Goal: Book appointment/travel/reservation

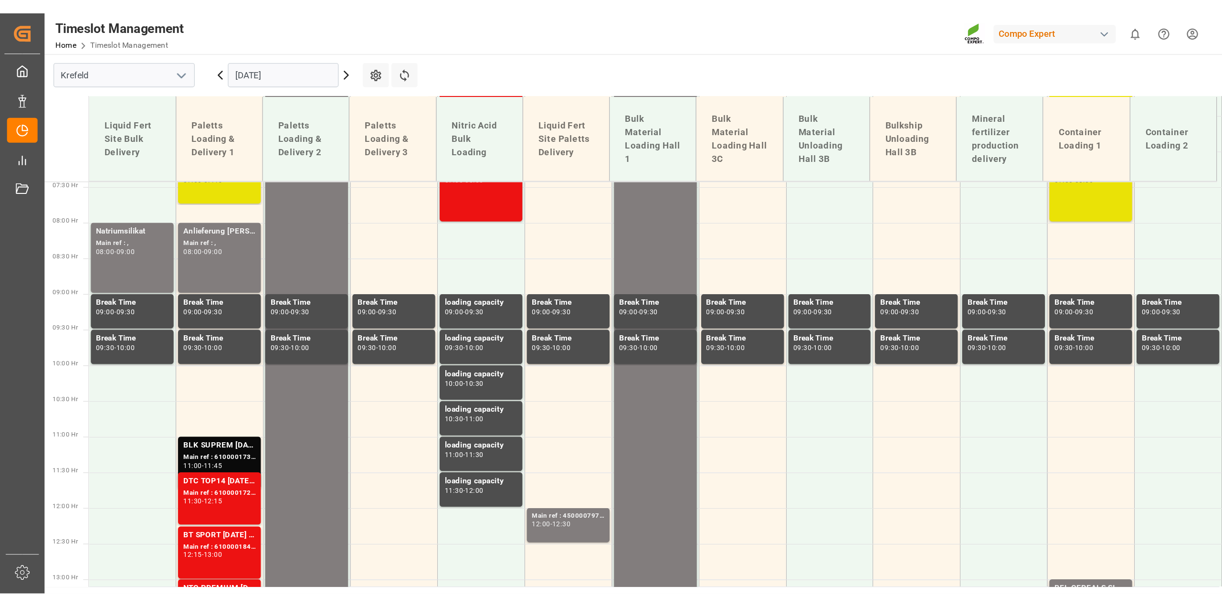
scroll to position [398, 0]
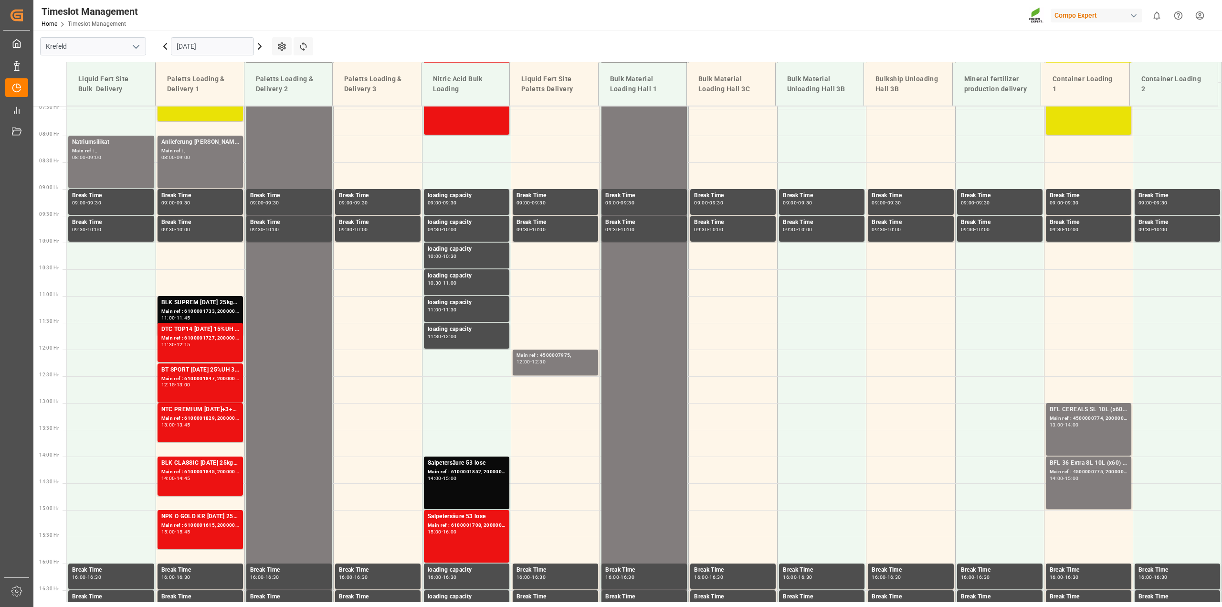
click at [180, 48] on input "[DATE]" at bounding box center [212, 46] width 83 height 18
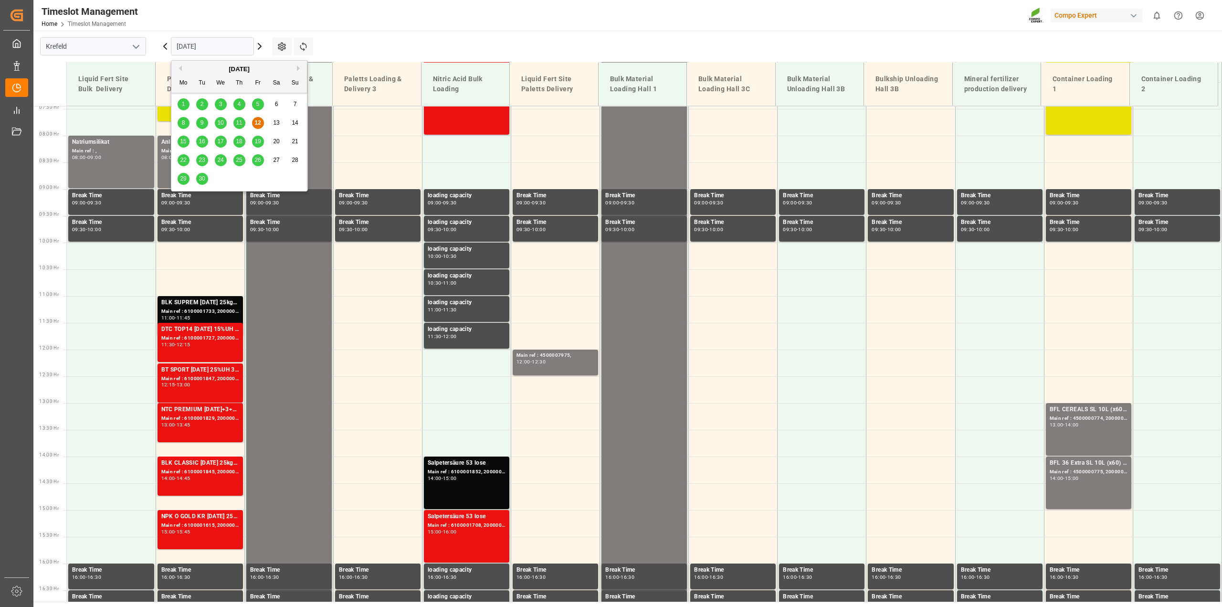
click at [204, 176] on span "30" at bounding box center [202, 178] width 6 height 7
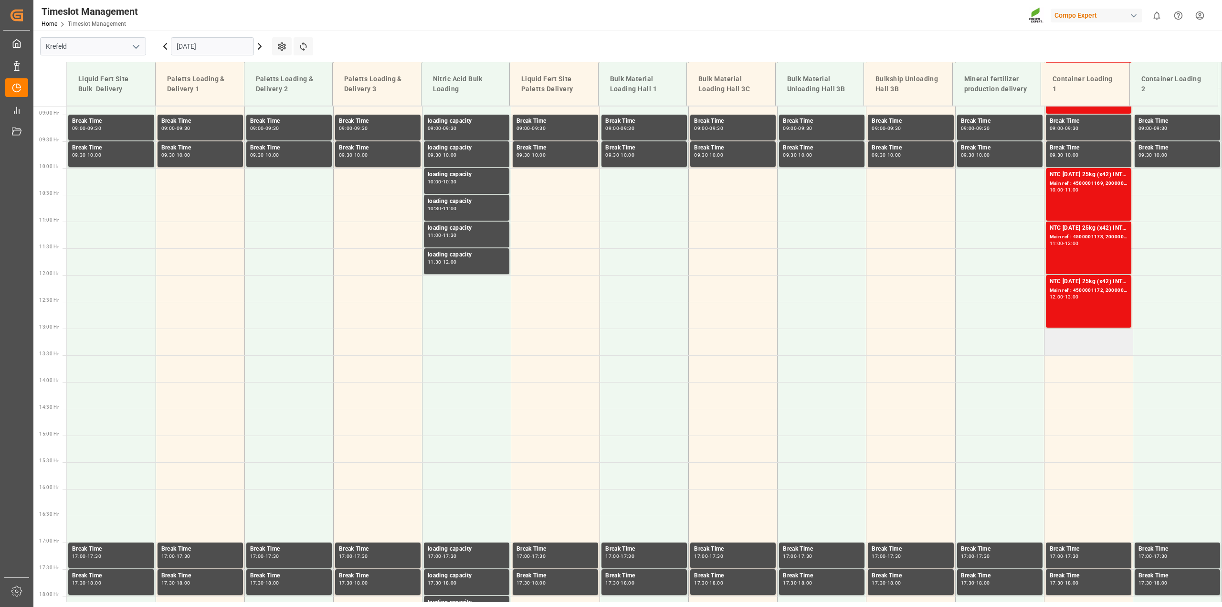
scroll to position [473, 0]
click at [916, 346] on td at bounding box center [1088, 341] width 89 height 27
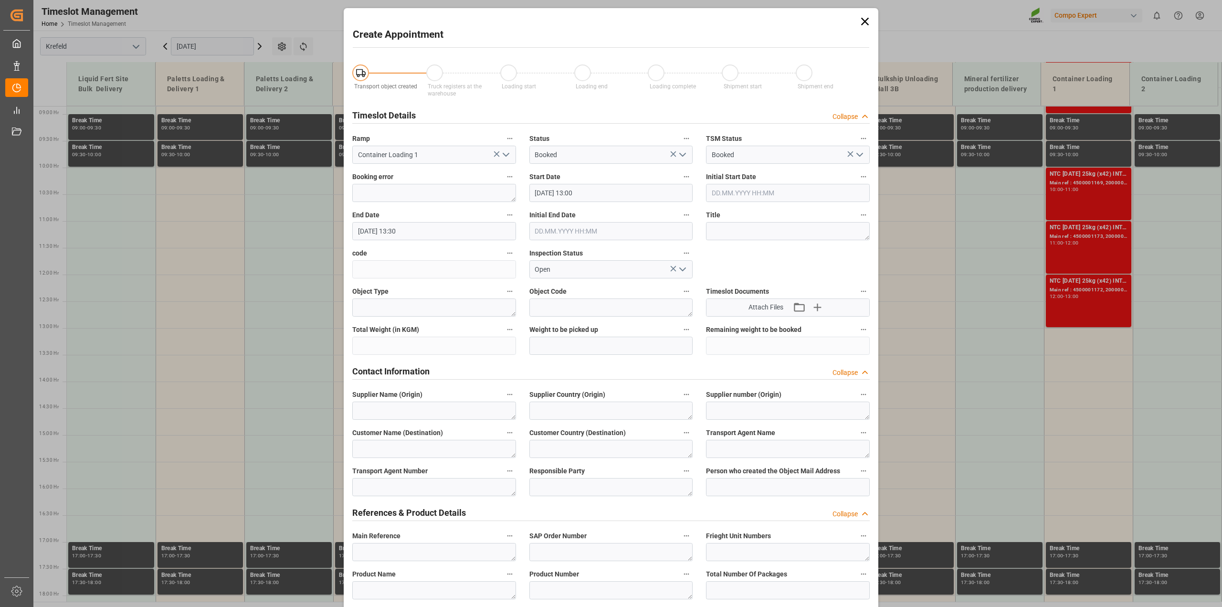
type input "[DATE] 13:00"
type input "[DATE] 13:30"
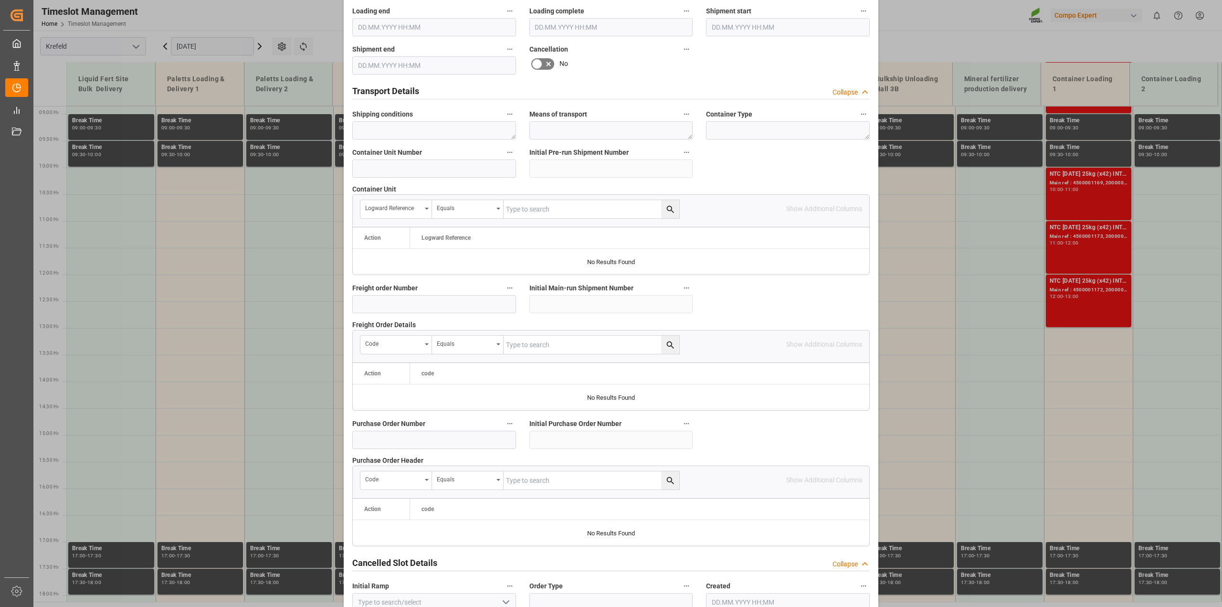
scroll to position [668, 0]
click at [410, 434] on input at bounding box center [434, 437] width 164 height 18
paste input "4500005972"
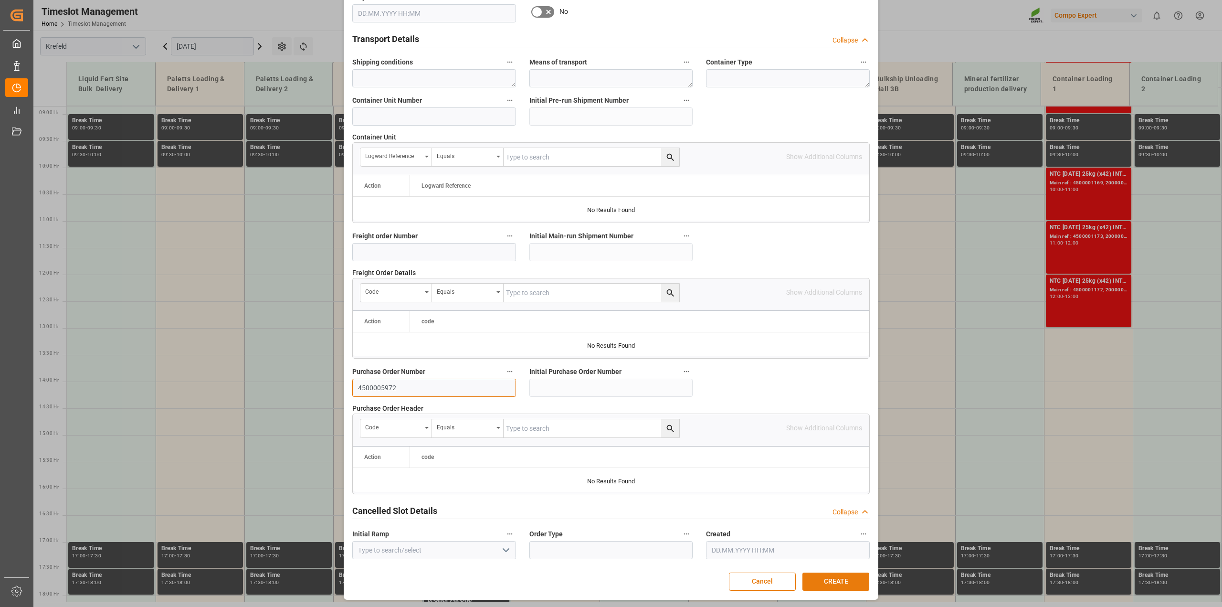
type input "4500005972"
click at [831, 434] on button "CREATE" at bounding box center [836, 581] width 67 height 18
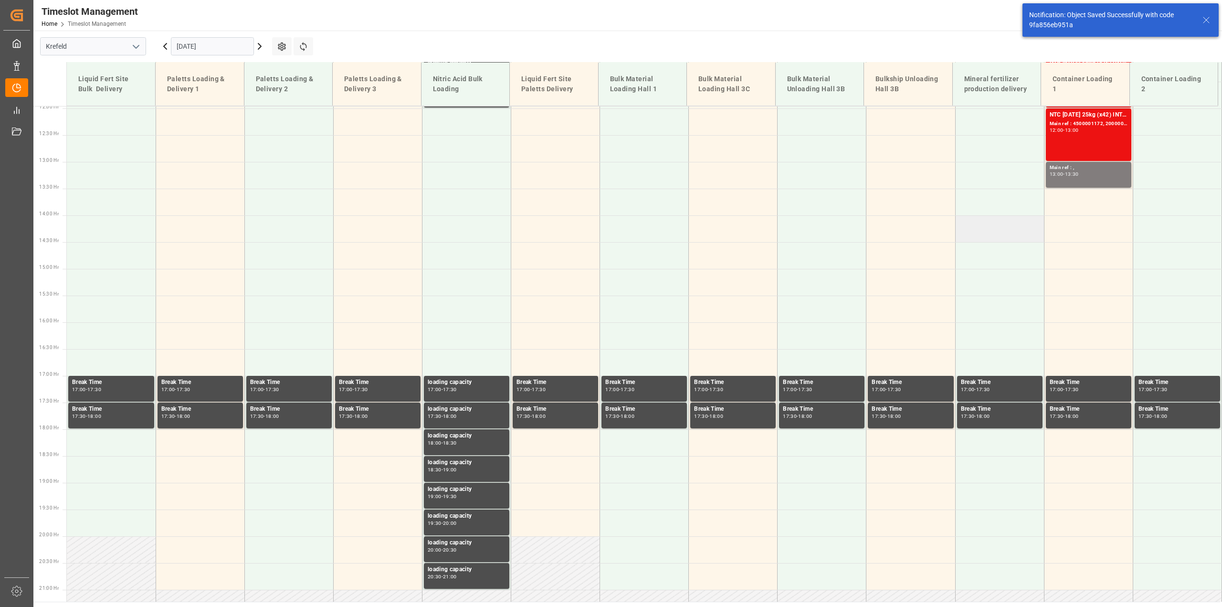
scroll to position [645, 0]
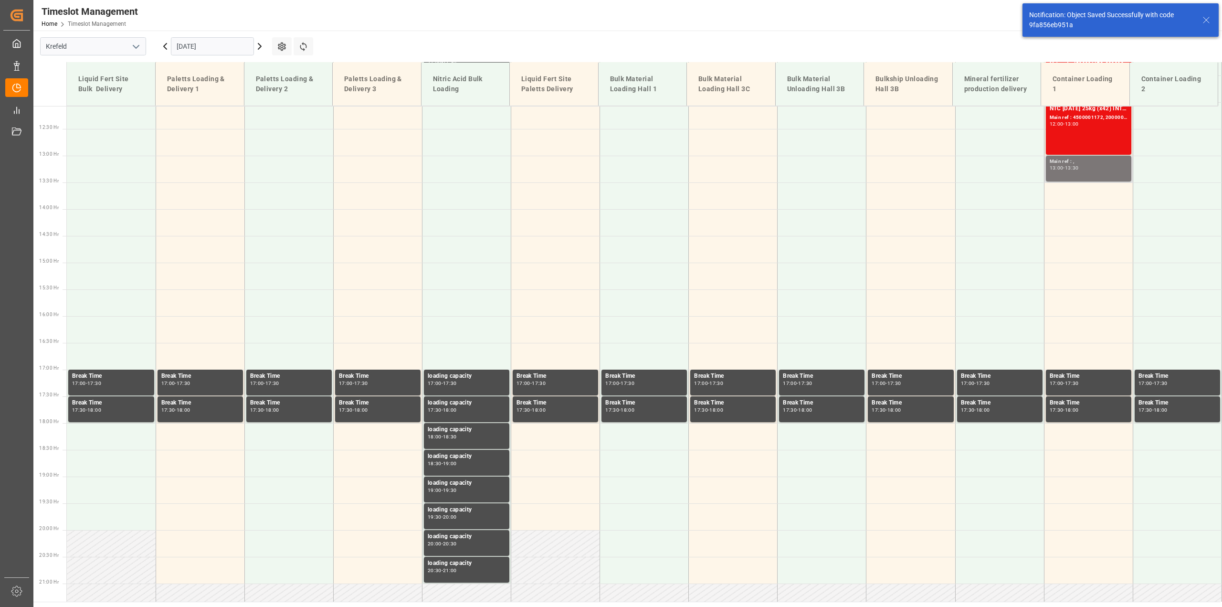
click at [916, 167] on div "13:00 - 13:30" at bounding box center [1089, 168] width 78 height 5
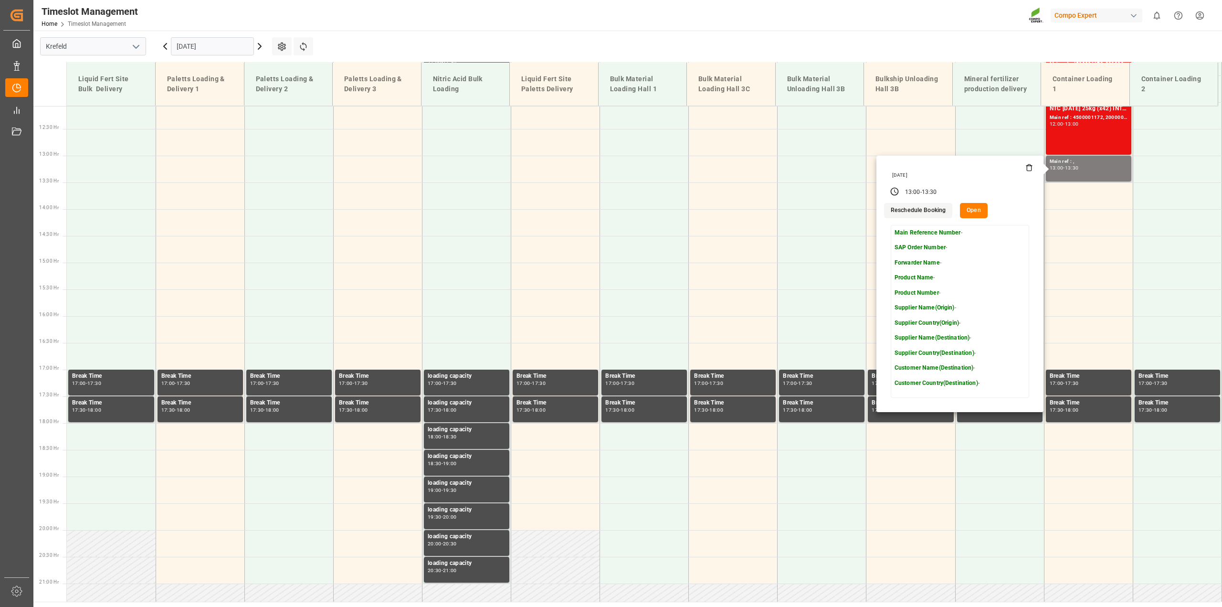
click at [916, 211] on button "Open" at bounding box center [974, 210] width 28 height 15
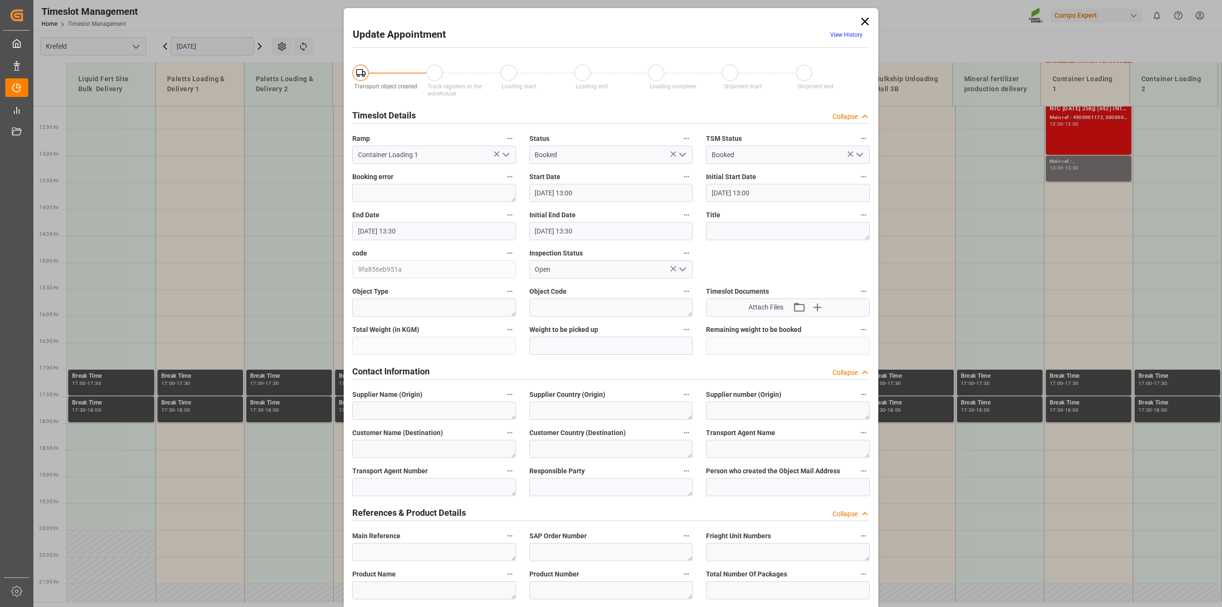
type input "[DATE] 13:00"
type input "[DATE] 13:30"
type input "[DATE] 05:59"
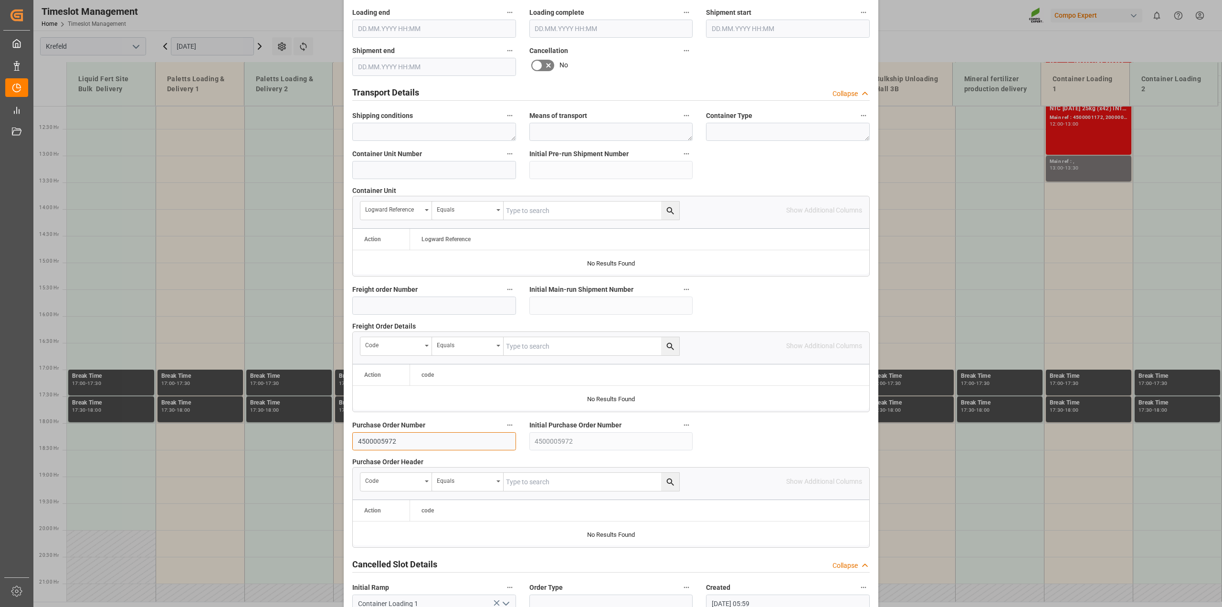
click at [406, 434] on input "4500005972" at bounding box center [434, 441] width 164 height 18
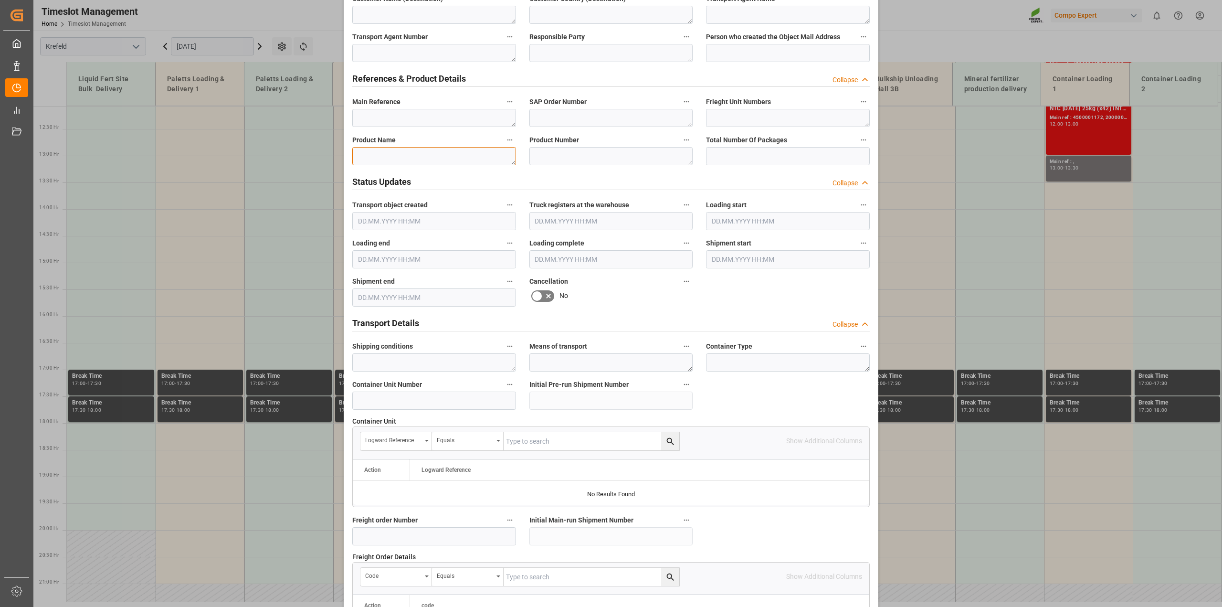
click at [402, 155] on textarea at bounding box center [434, 156] width 164 height 18
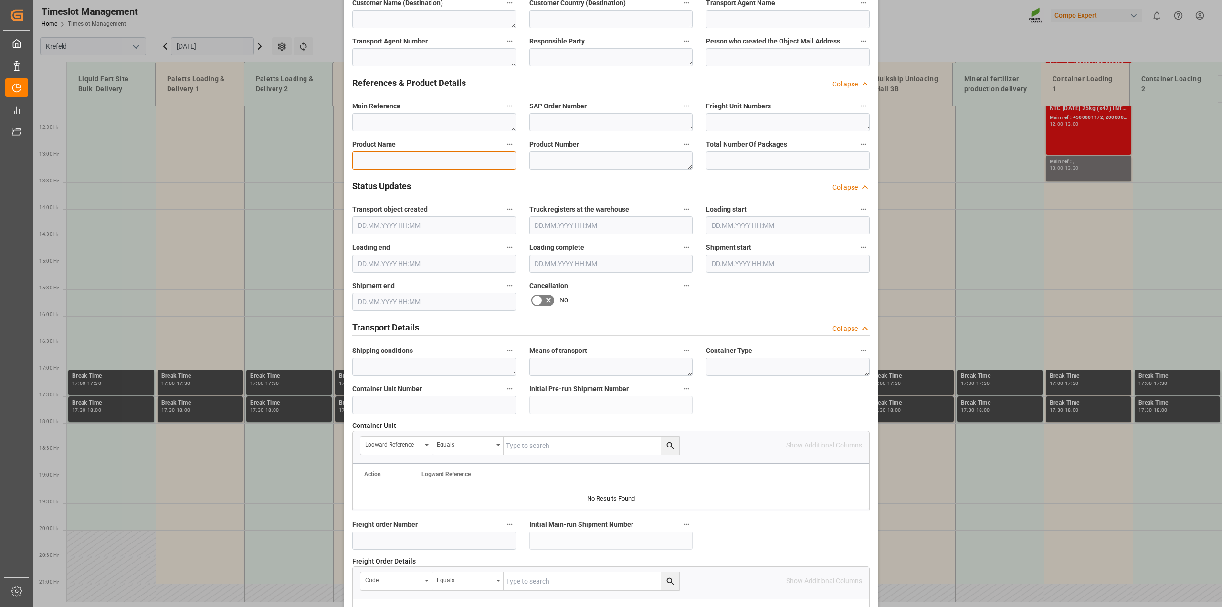
scroll to position [429, 0]
paste textarea "4500005972"
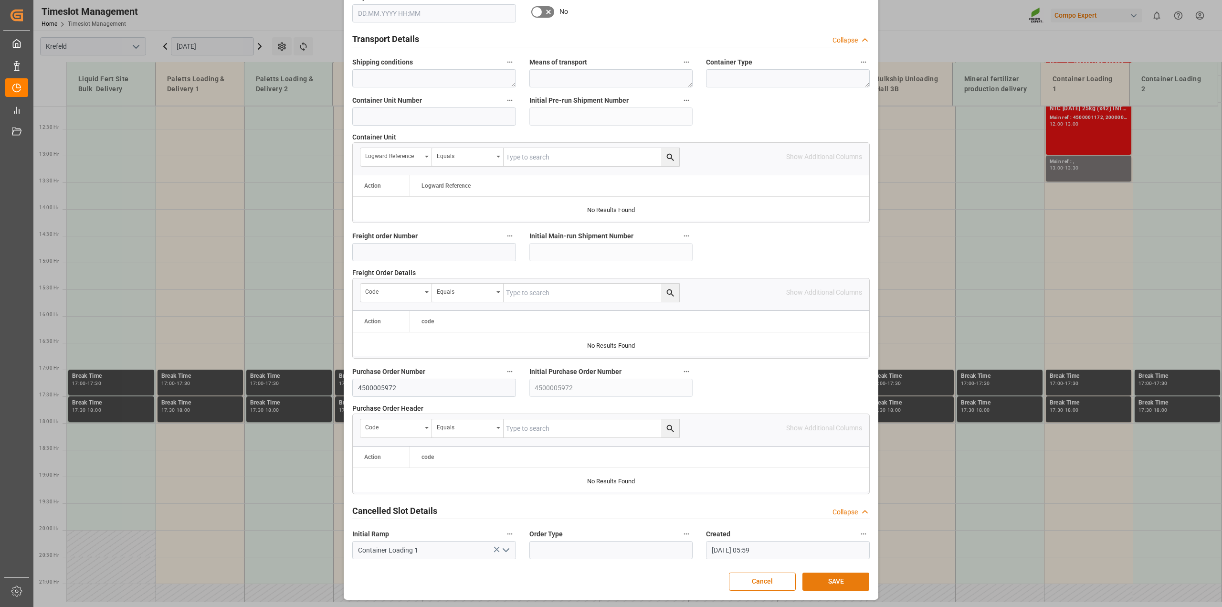
type textarea "Anlieferung 4500005972"
click at [835, 434] on button "SAVE" at bounding box center [836, 581] width 67 height 18
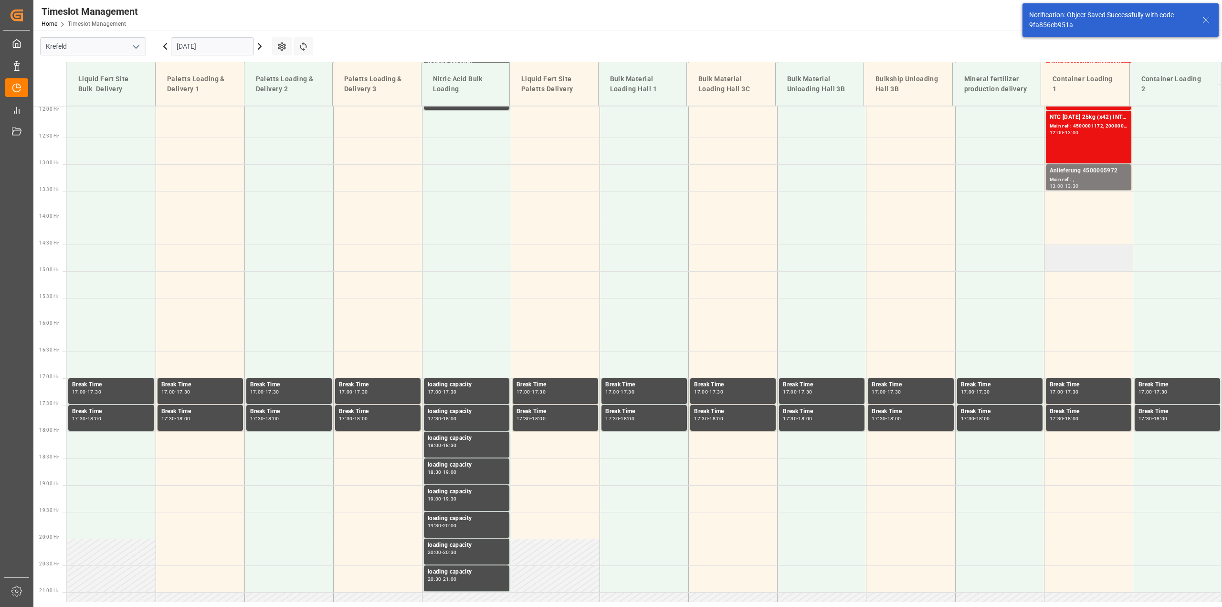
scroll to position [645, 0]
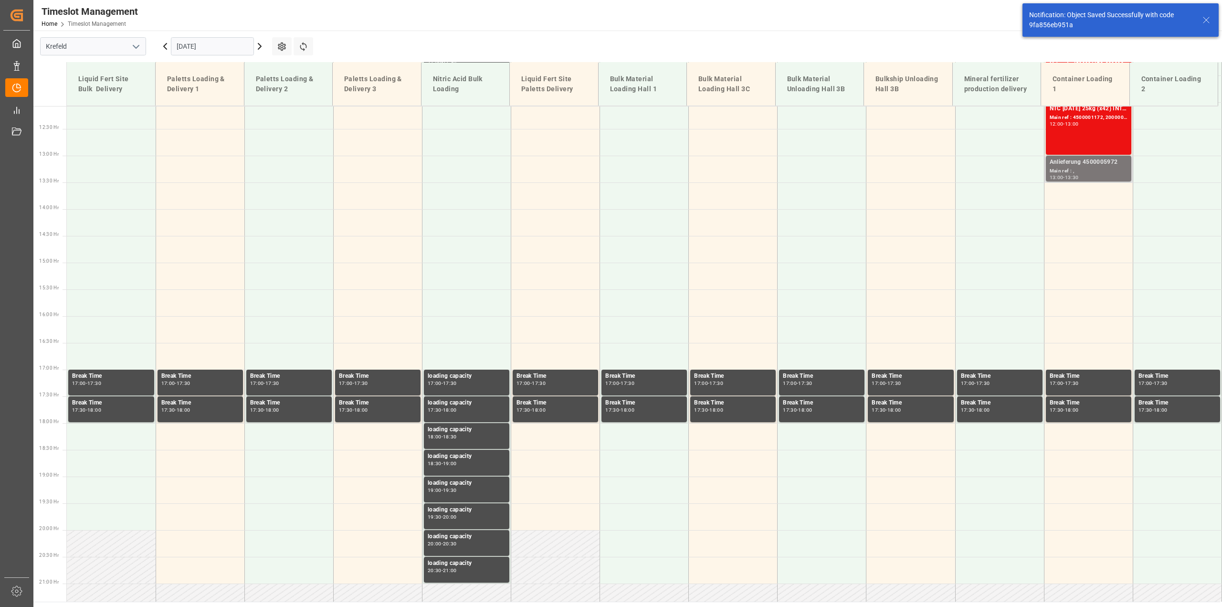
click at [916, 173] on div "Main ref : ," at bounding box center [1089, 171] width 78 height 8
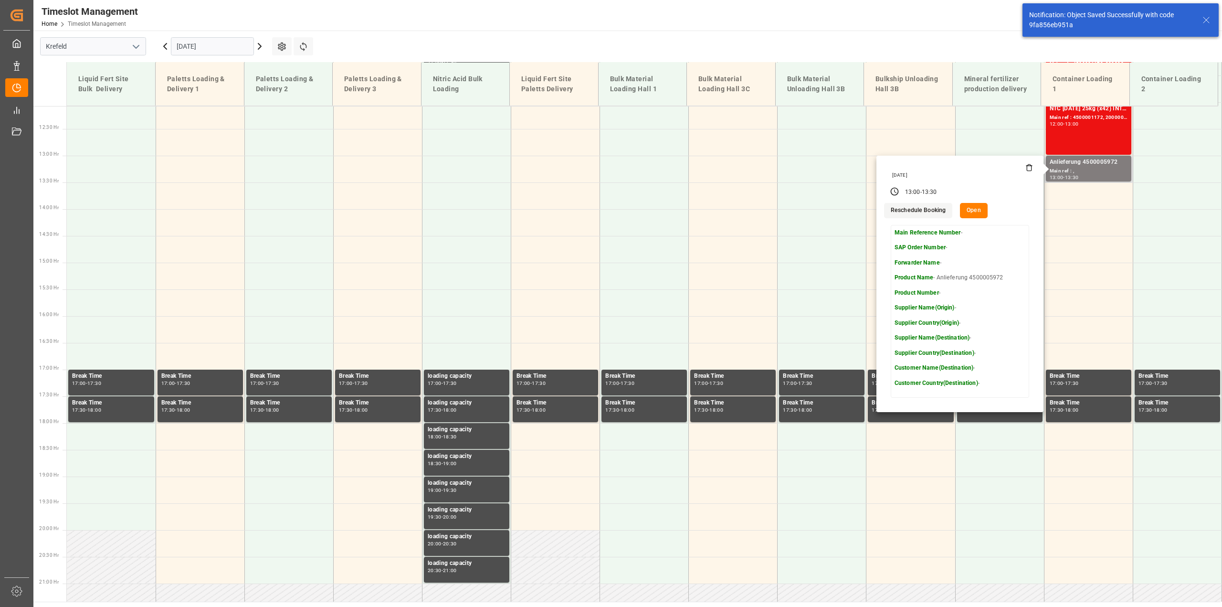
click at [916, 211] on button "Open" at bounding box center [974, 210] width 28 height 15
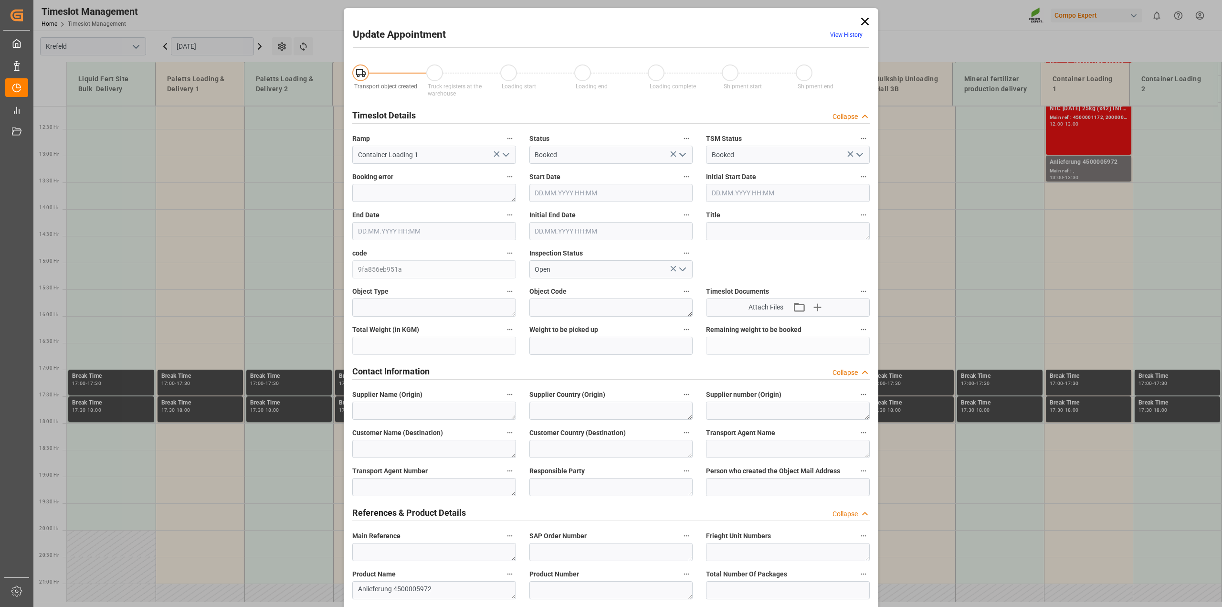
type input "[DATE] 13:00"
type input "[DATE] 13:30"
type input "[DATE] 05:59"
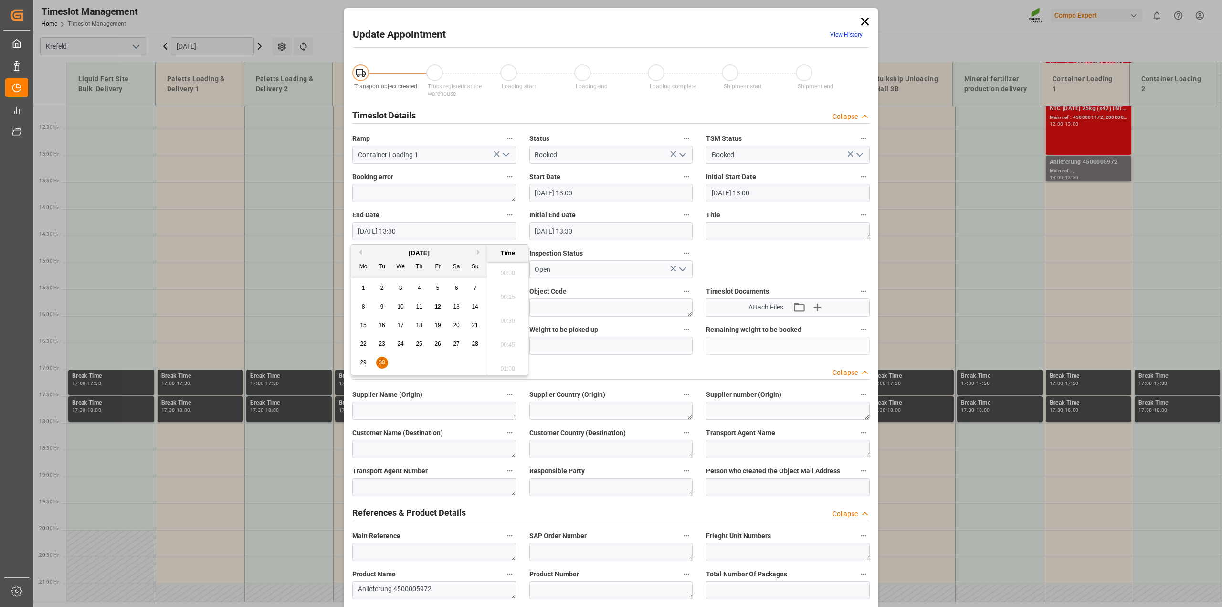
click at [423, 224] on input "[DATE] 13:30" at bounding box center [434, 231] width 164 height 18
click at [382, 362] on span "30" at bounding box center [382, 362] width 6 height 7
click at [505, 370] on li "14:00" at bounding box center [507, 366] width 41 height 24
type input "[DATE] 14:00"
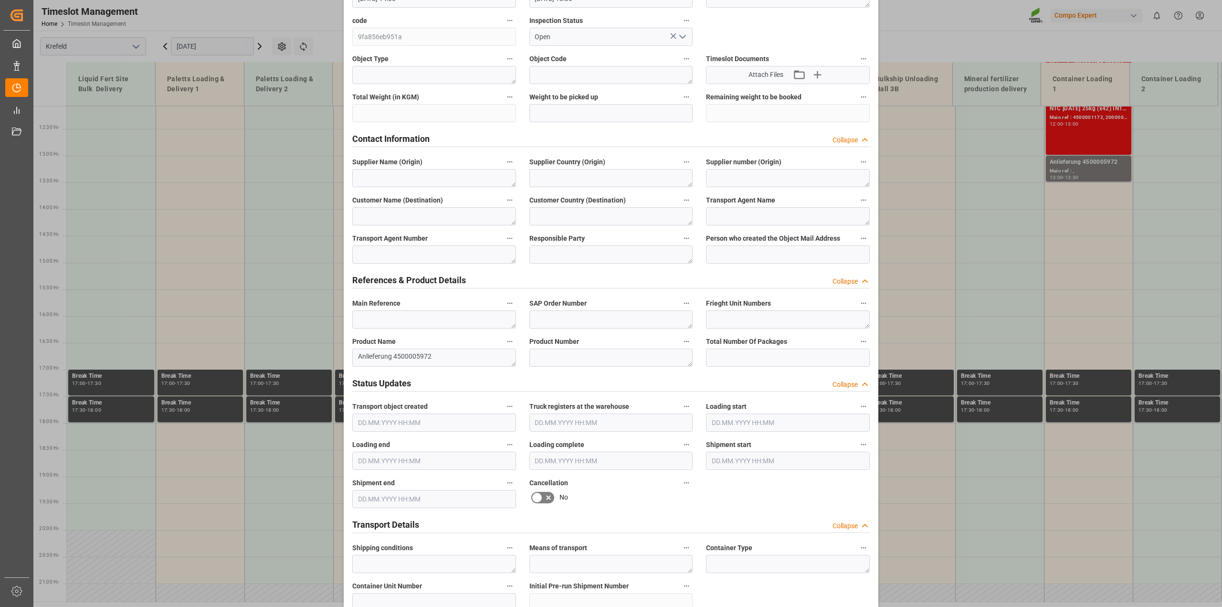
scroll to position [718, 0]
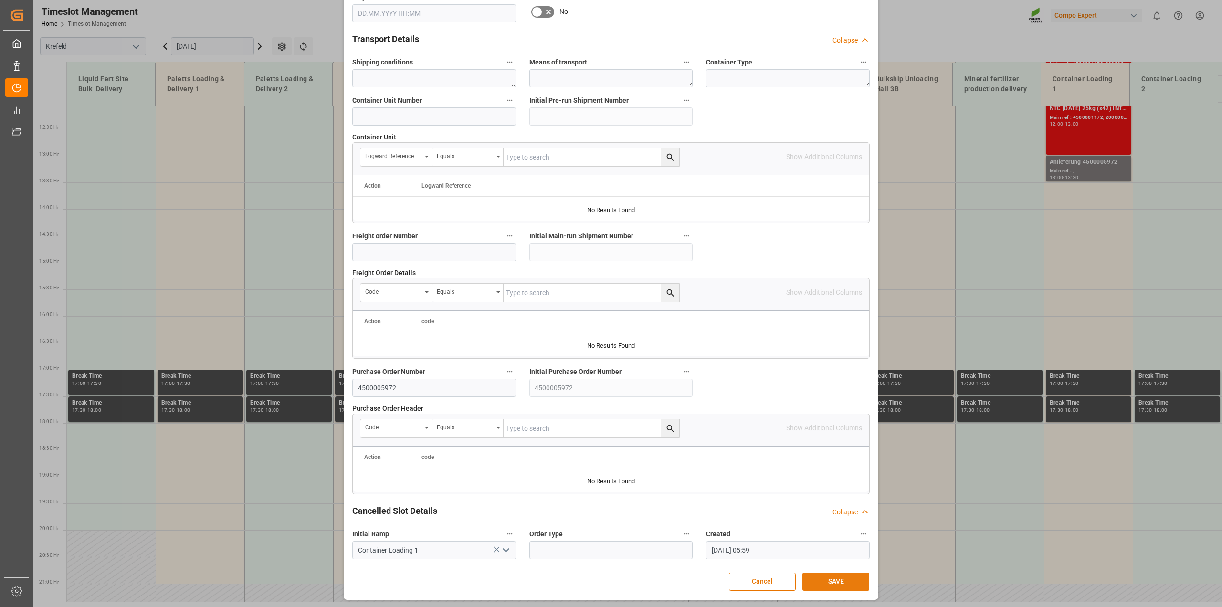
click at [809, 434] on button "SAVE" at bounding box center [836, 581] width 67 height 18
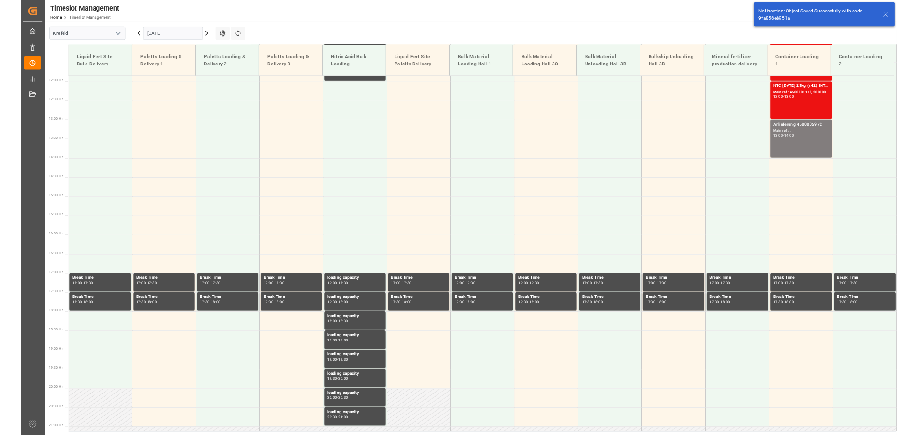
scroll to position [645, 0]
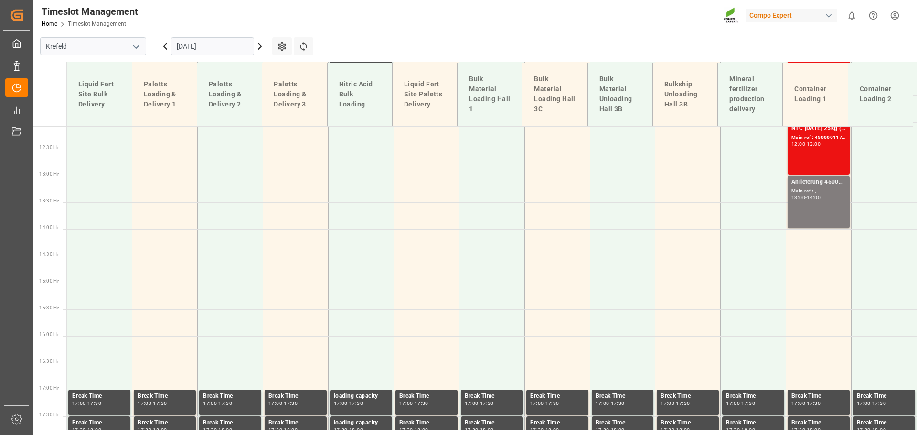
click at [198, 47] on input "[DATE]" at bounding box center [212, 46] width 83 height 18
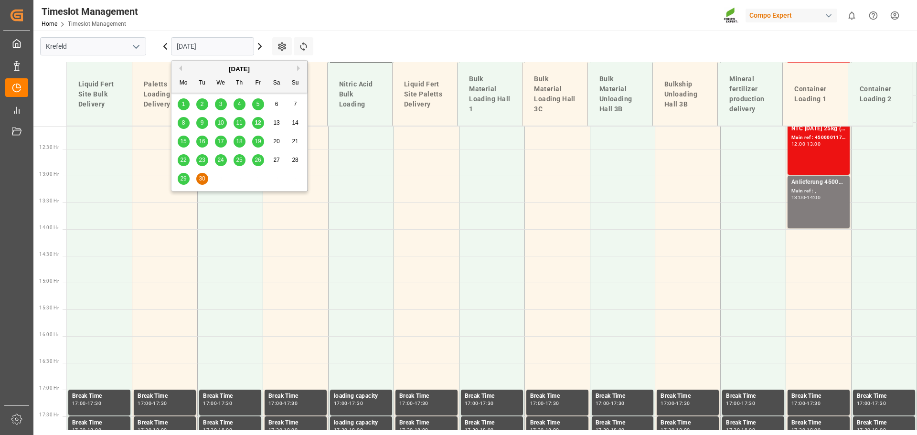
click at [187, 138] on div "15" at bounding box center [184, 141] width 12 height 11
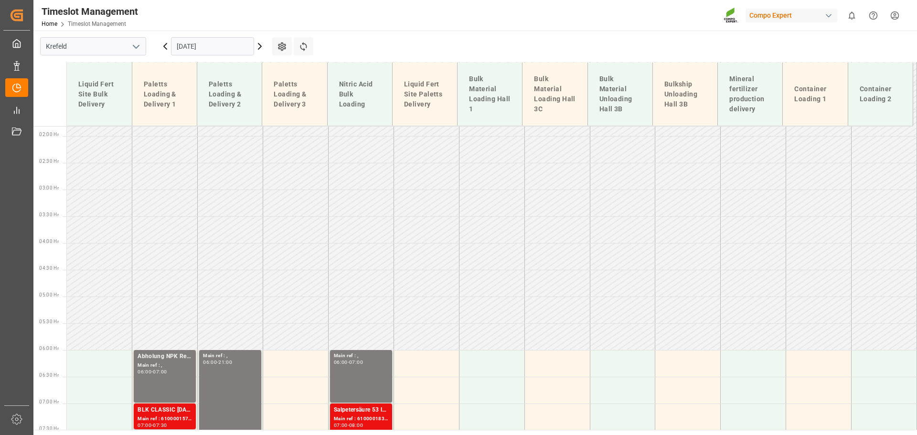
scroll to position [96, 0]
